Goal: Communication & Community: Connect with others

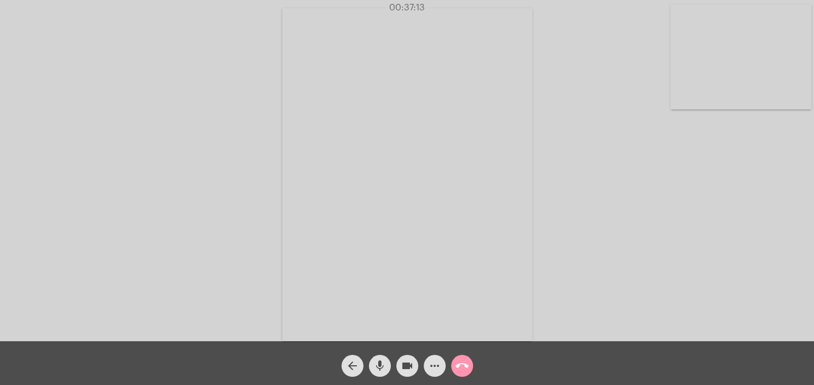
click at [380, 368] on mat-icon "mic" at bounding box center [379, 366] width 13 height 13
click at [563, 249] on div "Acessando Câmera e Microfone..." at bounding box center [407, 173] width 812 height 341
click at [374, 366] on mat-icon "mic_off" at bounding box center [379, 366] width 13 height 13
click at [380, 363] on mat-icon "mic" at bounding box center [379, 366] width 13 height 13
click at [379, 361] on mat-icon "mic_off" at bounding box center [379, 366] width 13 height 13
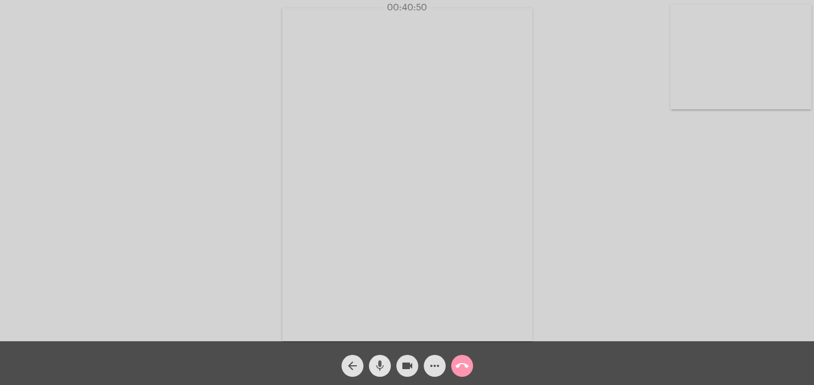
click at [383, 365] on mat-icon "mic" at bounding box center [379, 366] width 13 height 13
click at [385, 370] on mat-icon "mic_off" at bounding box center [379, 366] width 13 height 13
click at [369, 355] on button "mic" at bounding box center [380, 366] width 22 height 22
click at [383, 372] on mat-icon "mic_off" at bounding box center [379, 366] width 13 height 13
click at [463, 366] on mat-icon "call_end" at bounding box center [461, 366] width 13 height 13
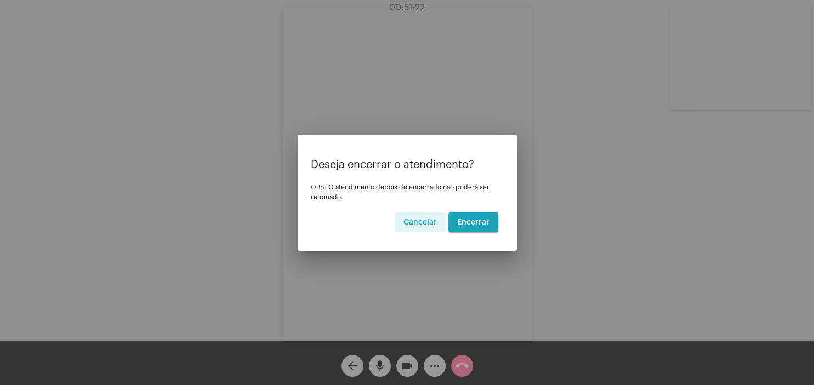
click at [479, 224] on span "Encerrar" at bounding box center [473, 223] width 32 height 8
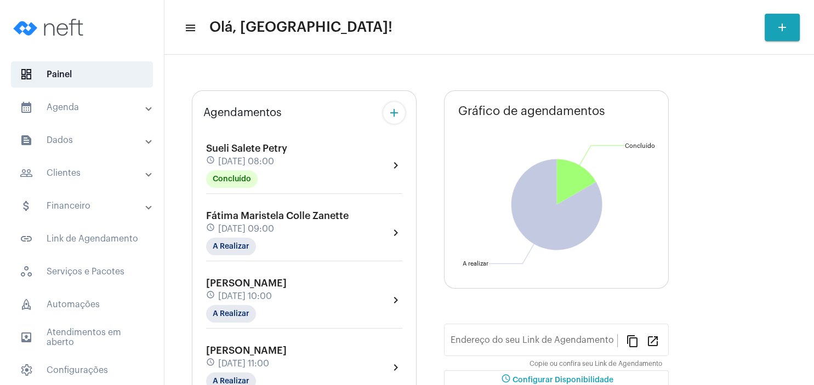
type input "[URL][DOMAIN_NAME]"
